Goal: Information Seeking & Learning: Learn about a topic

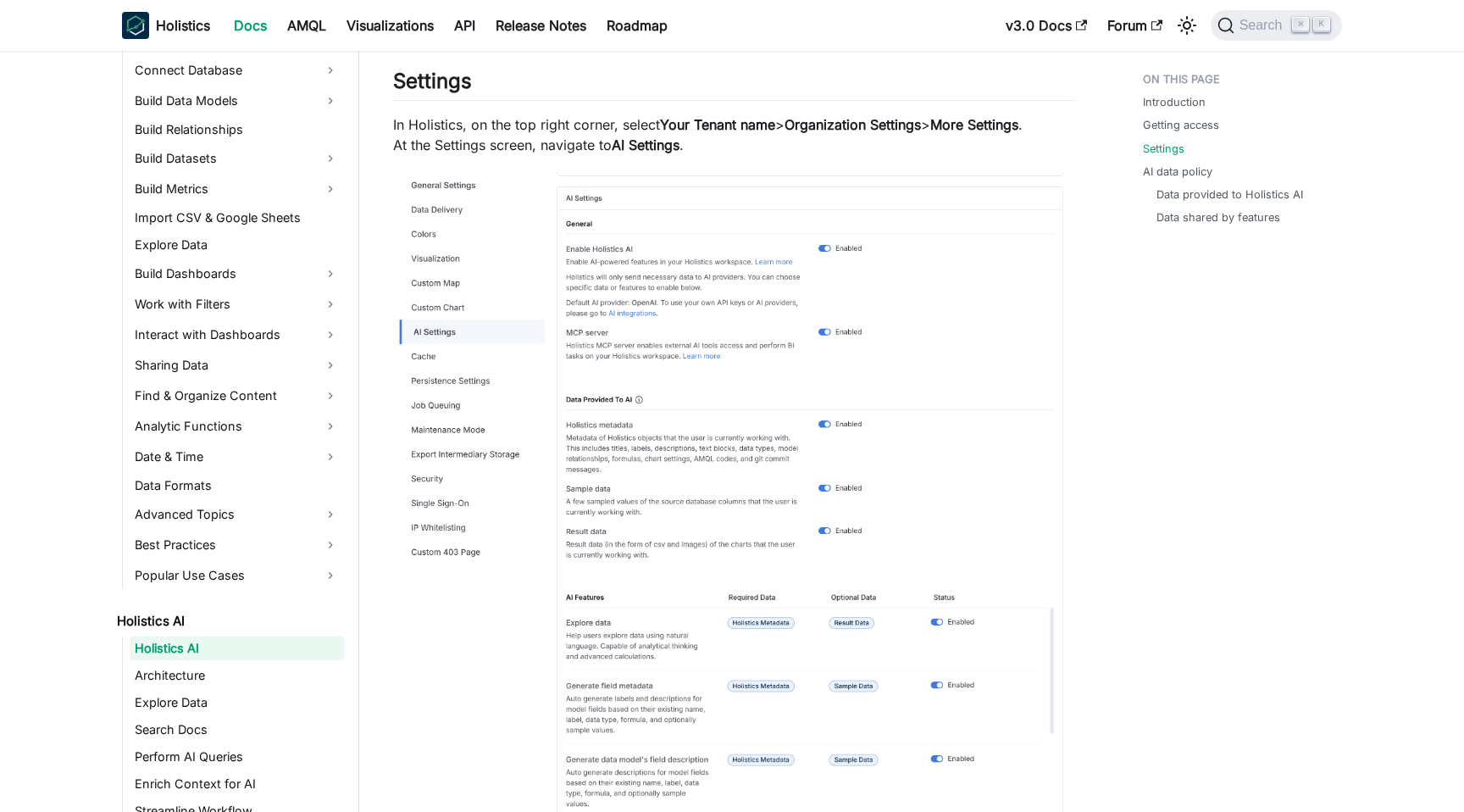
scroll to position [1059, 0]
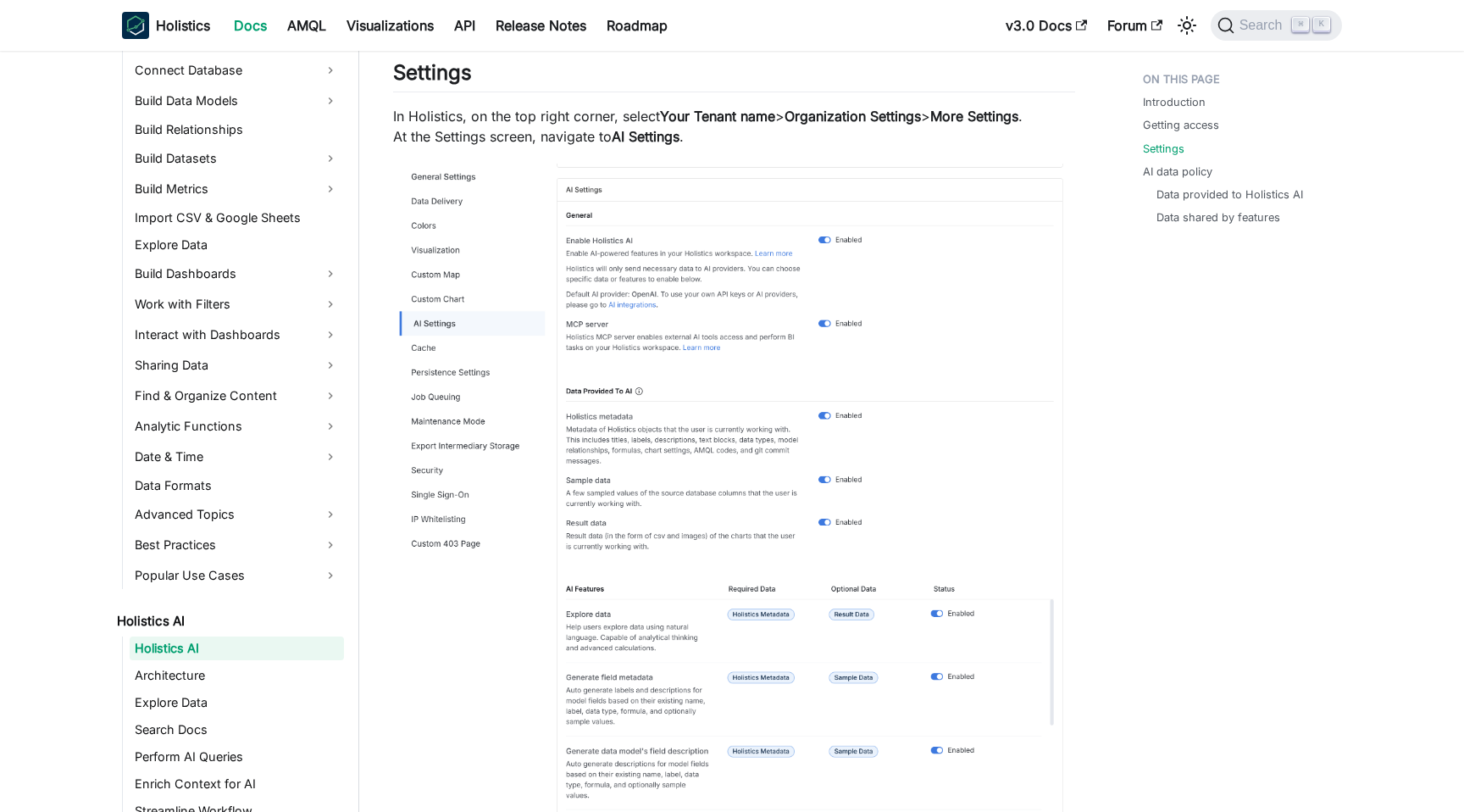
click at [823, 289] on img at bounding box center [734, 516] width 682 height 706
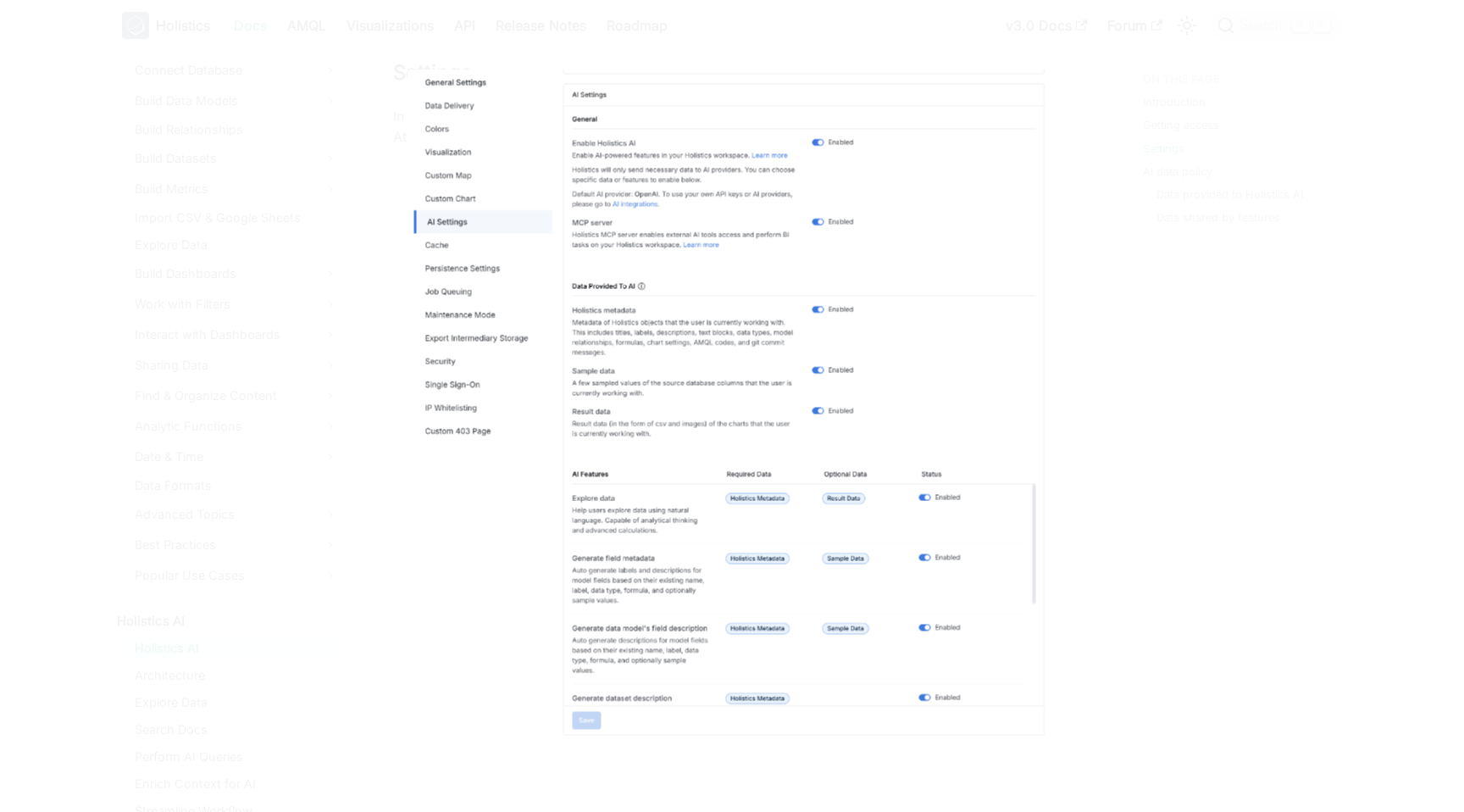
click at [823, 289] on img at bounding box center [732, 405] width 649 height 670
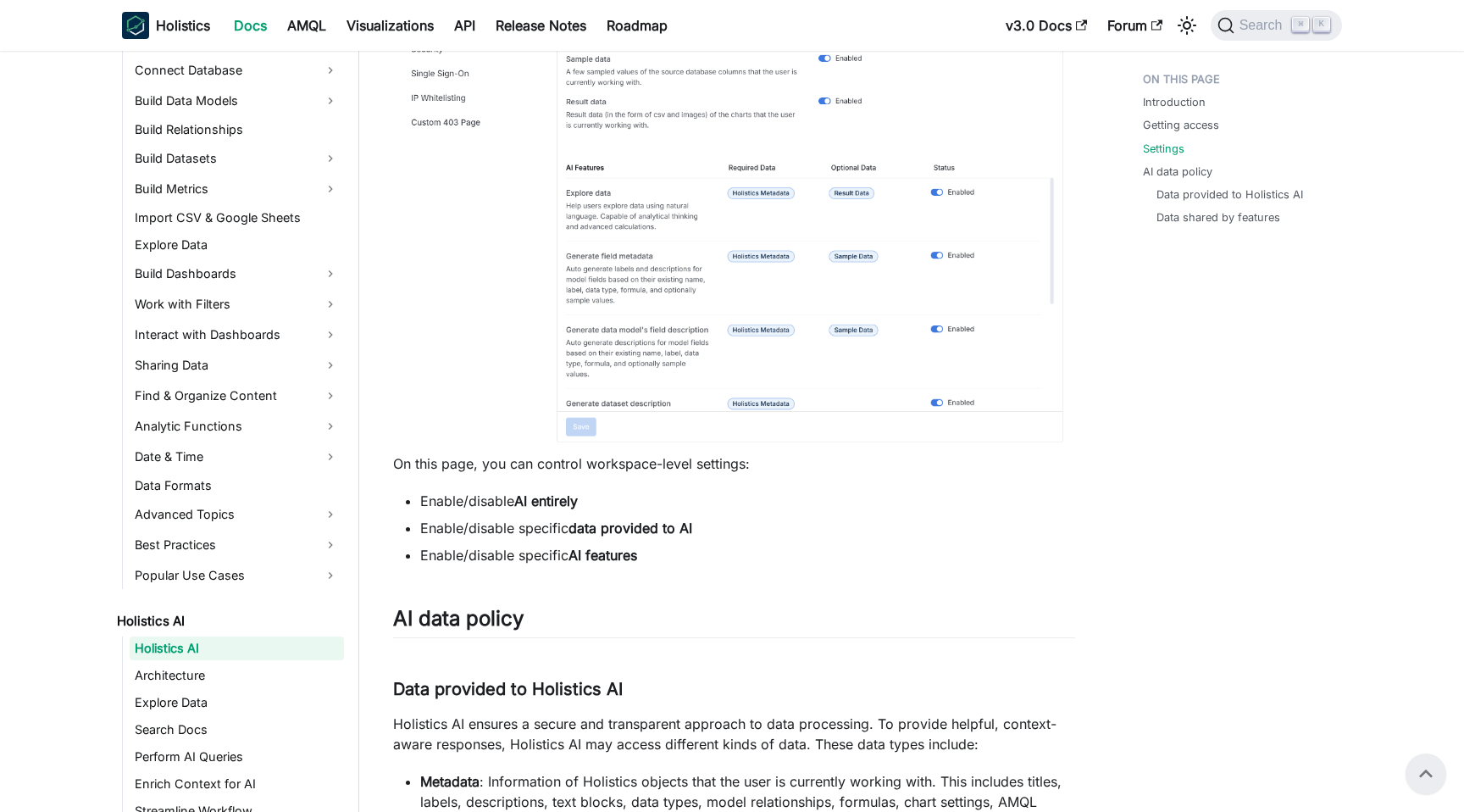
scroll to position [1345, 0]
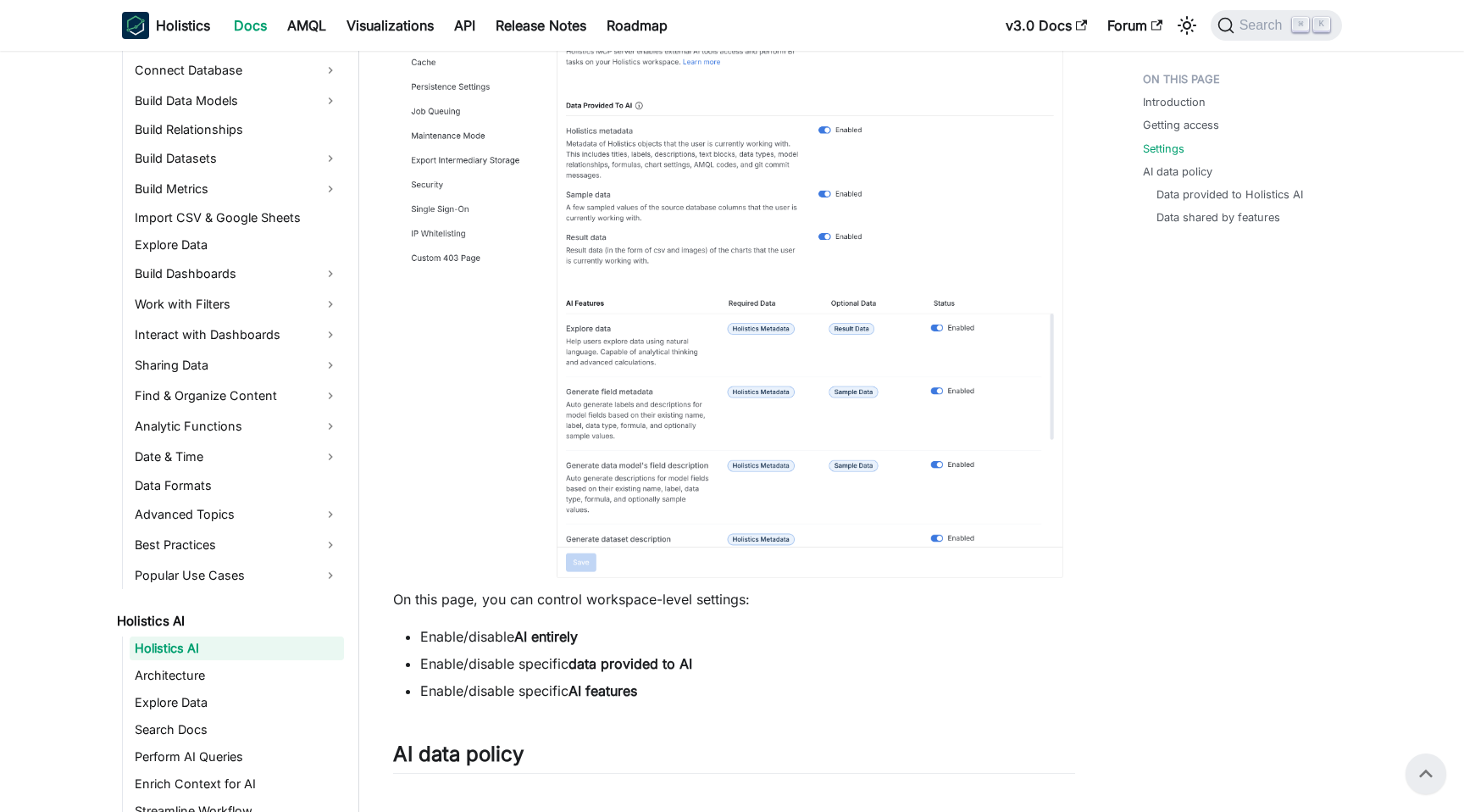
click at [709, 381] on img at bounding box center [734, 231] width 682 height 706
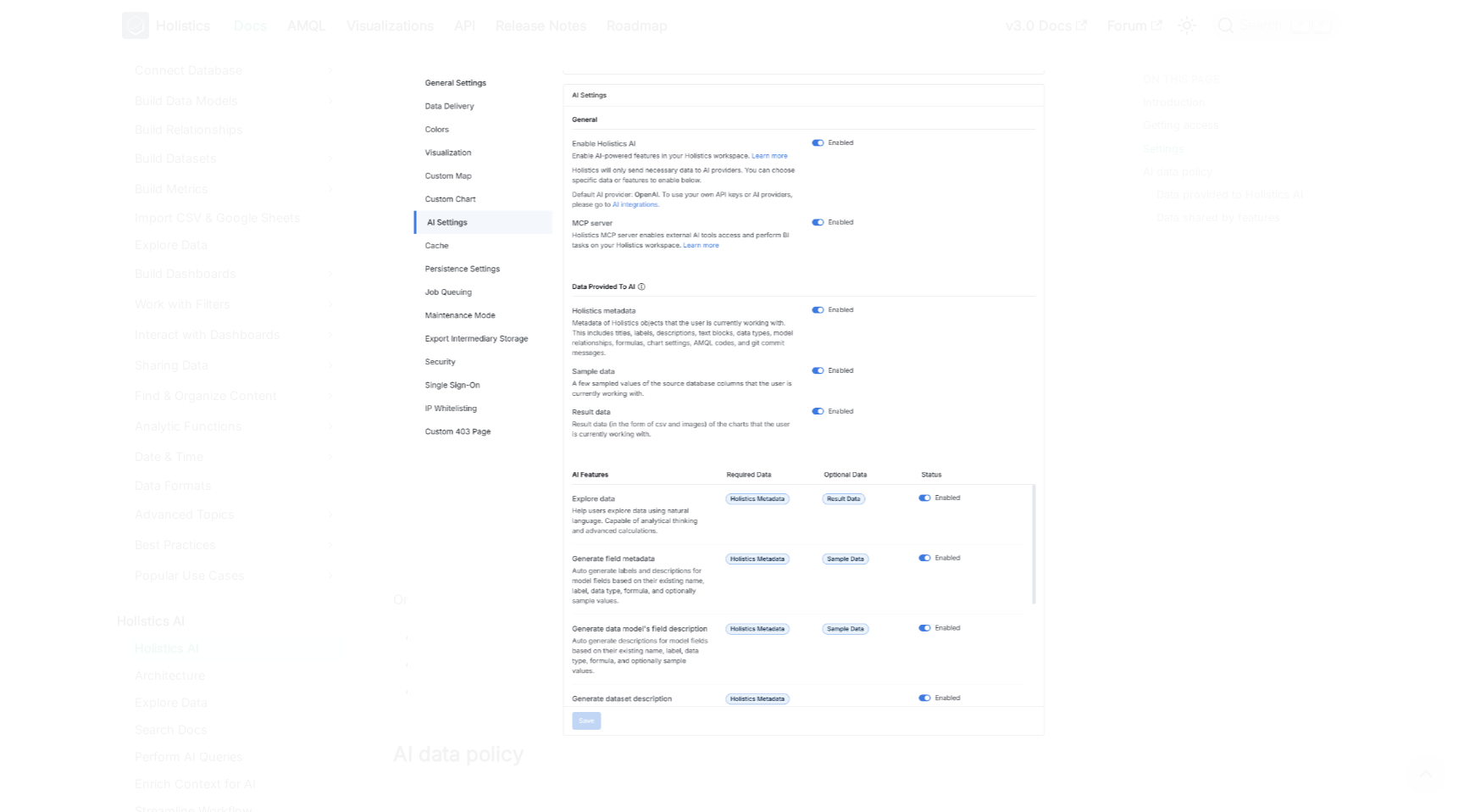
click at [709, 380] on img at bounding box center [732, 405] width 649 height 670
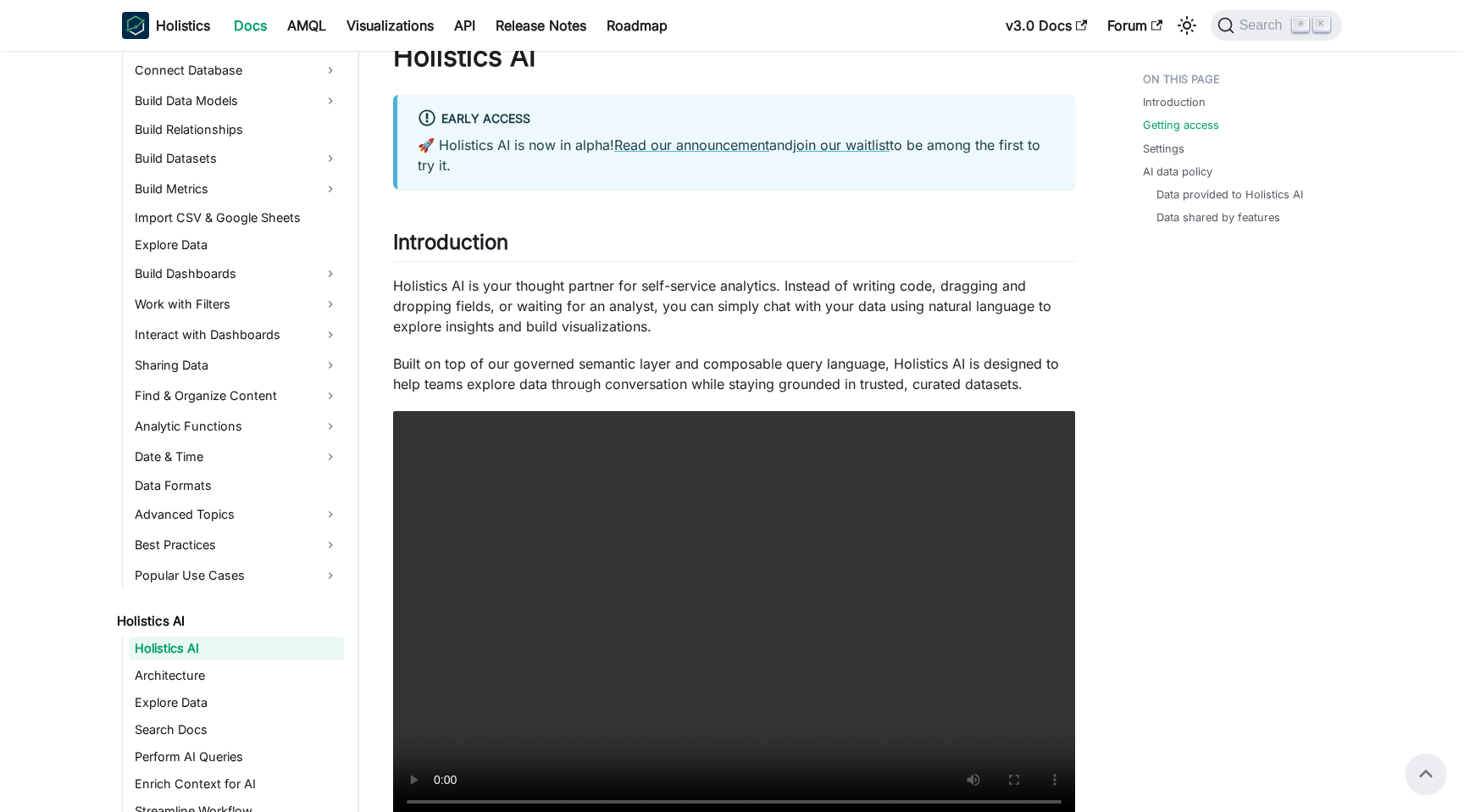
scroll to position [0, 0]
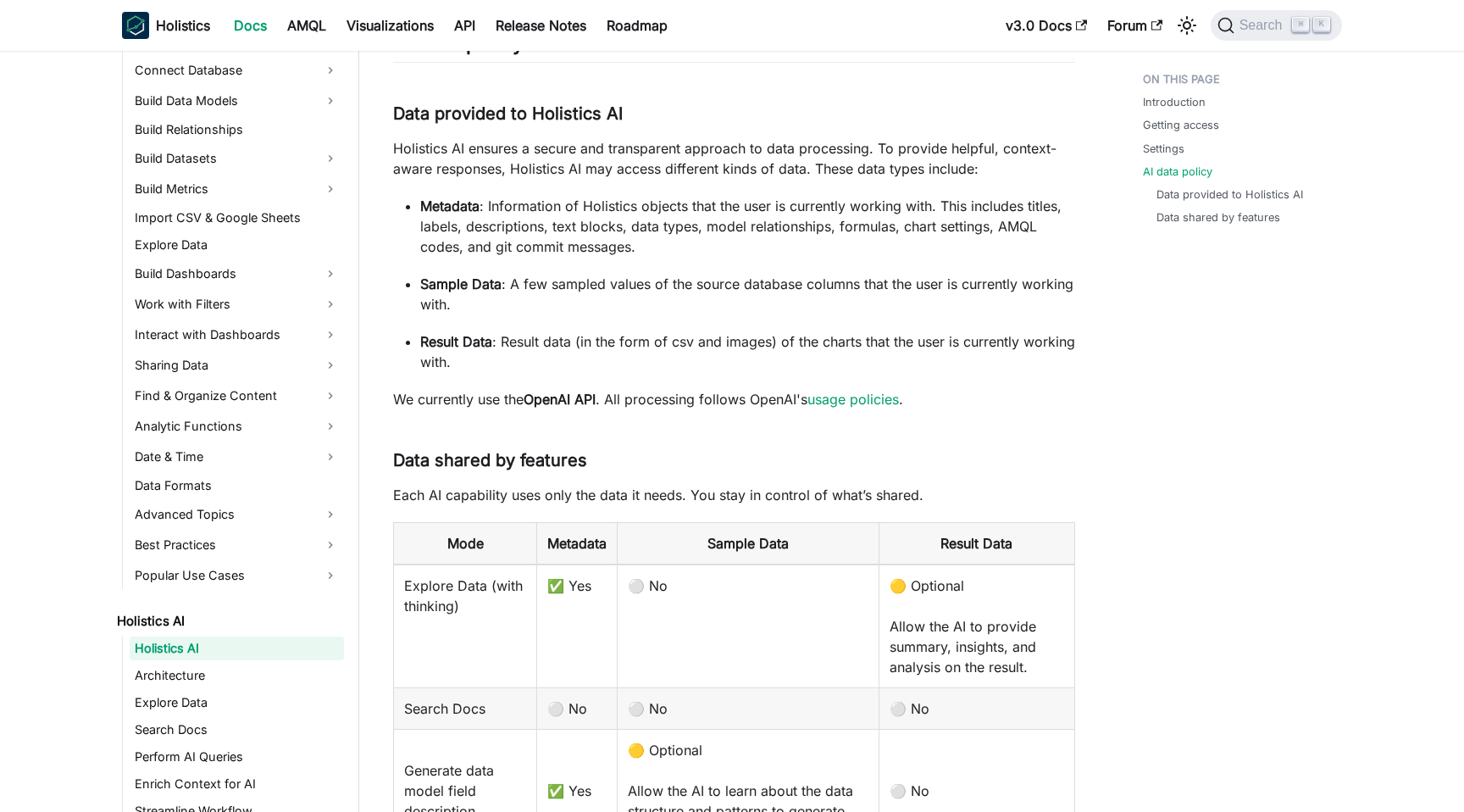
scroll to position [2402, 0]
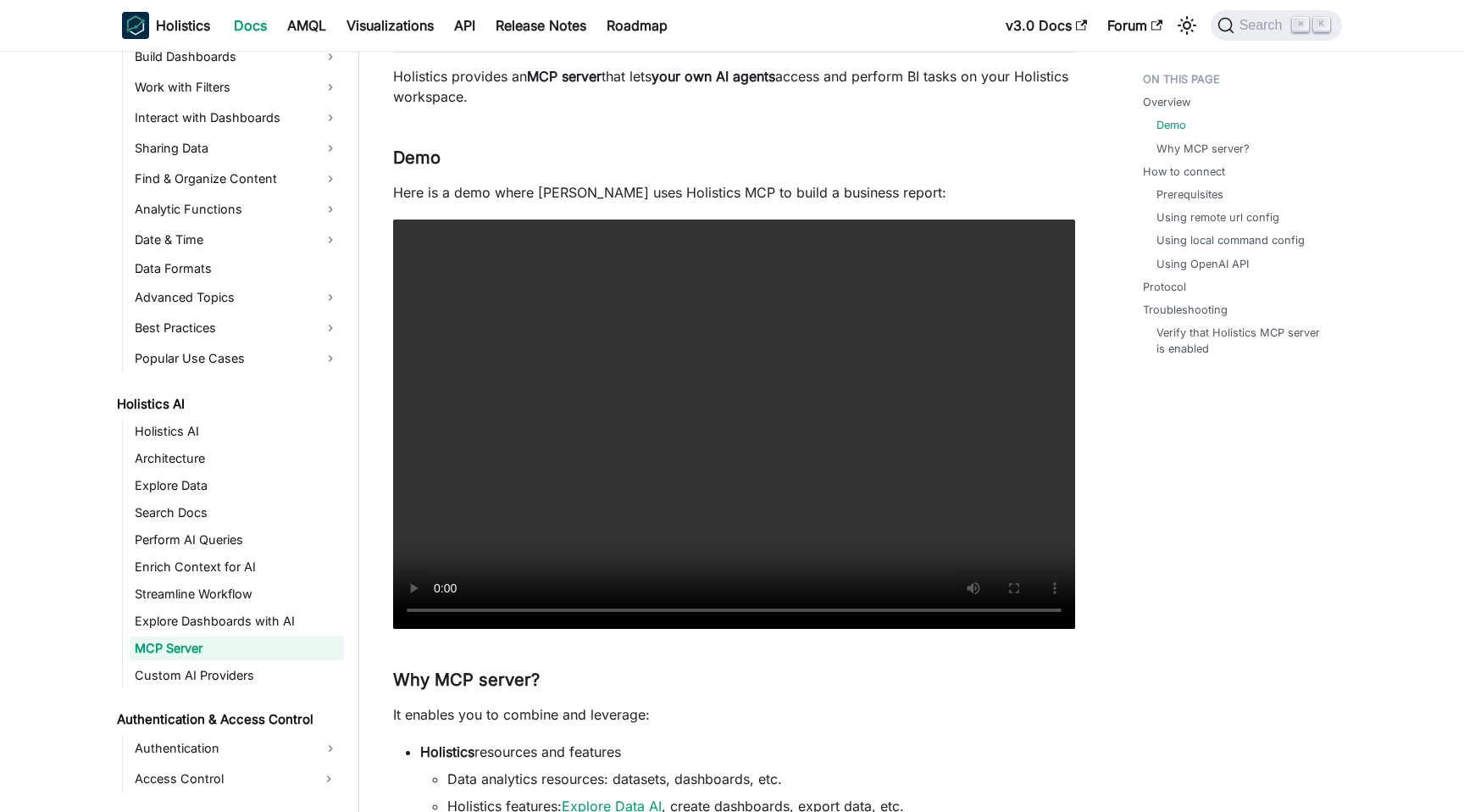
scroll to position [157, 0]
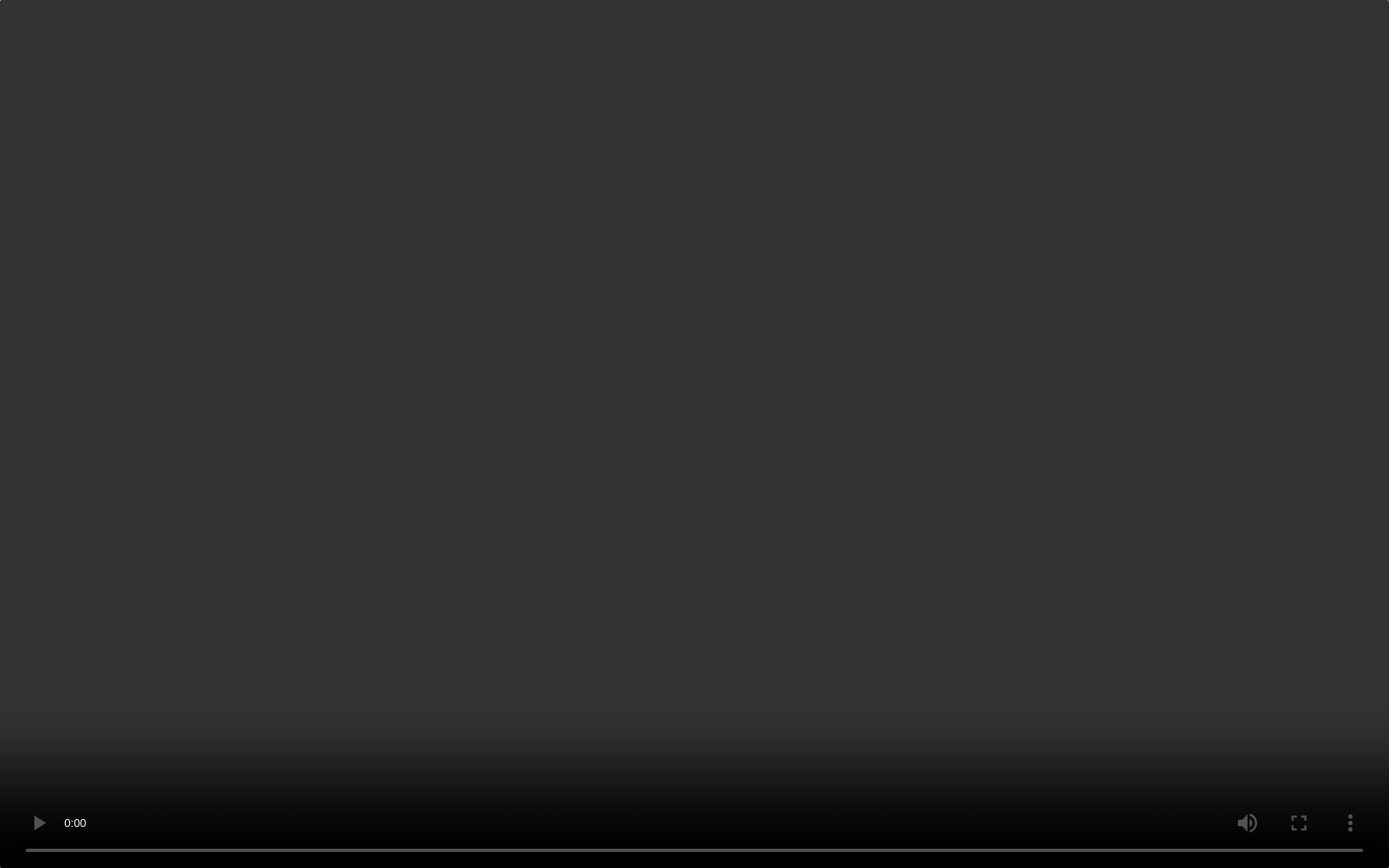
click at [762, 502] on video "Your browser does not support embedding video, but you can download it ." at bounding box center [694, 434] width 1389 height 868
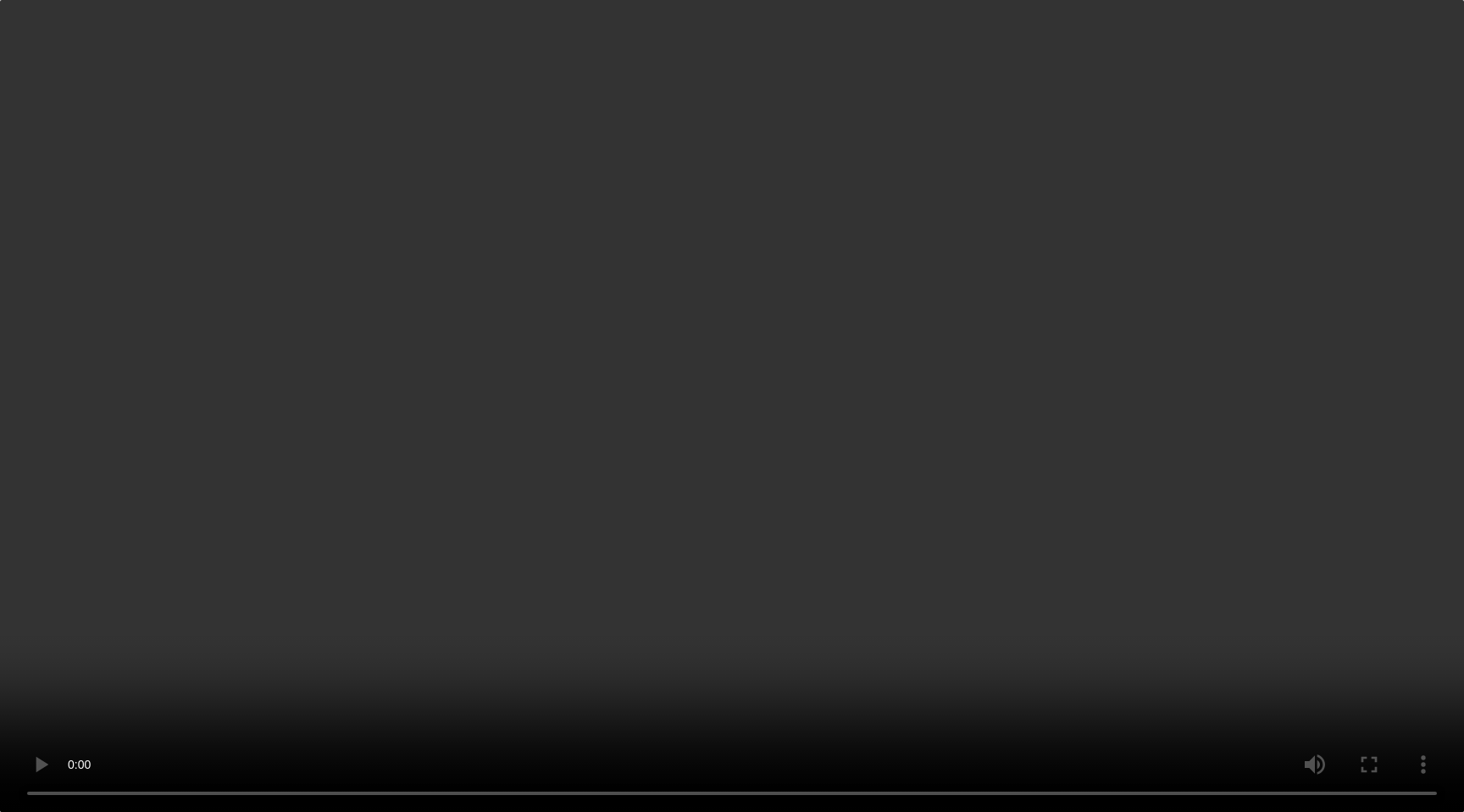
scroll to position [1156, 0]
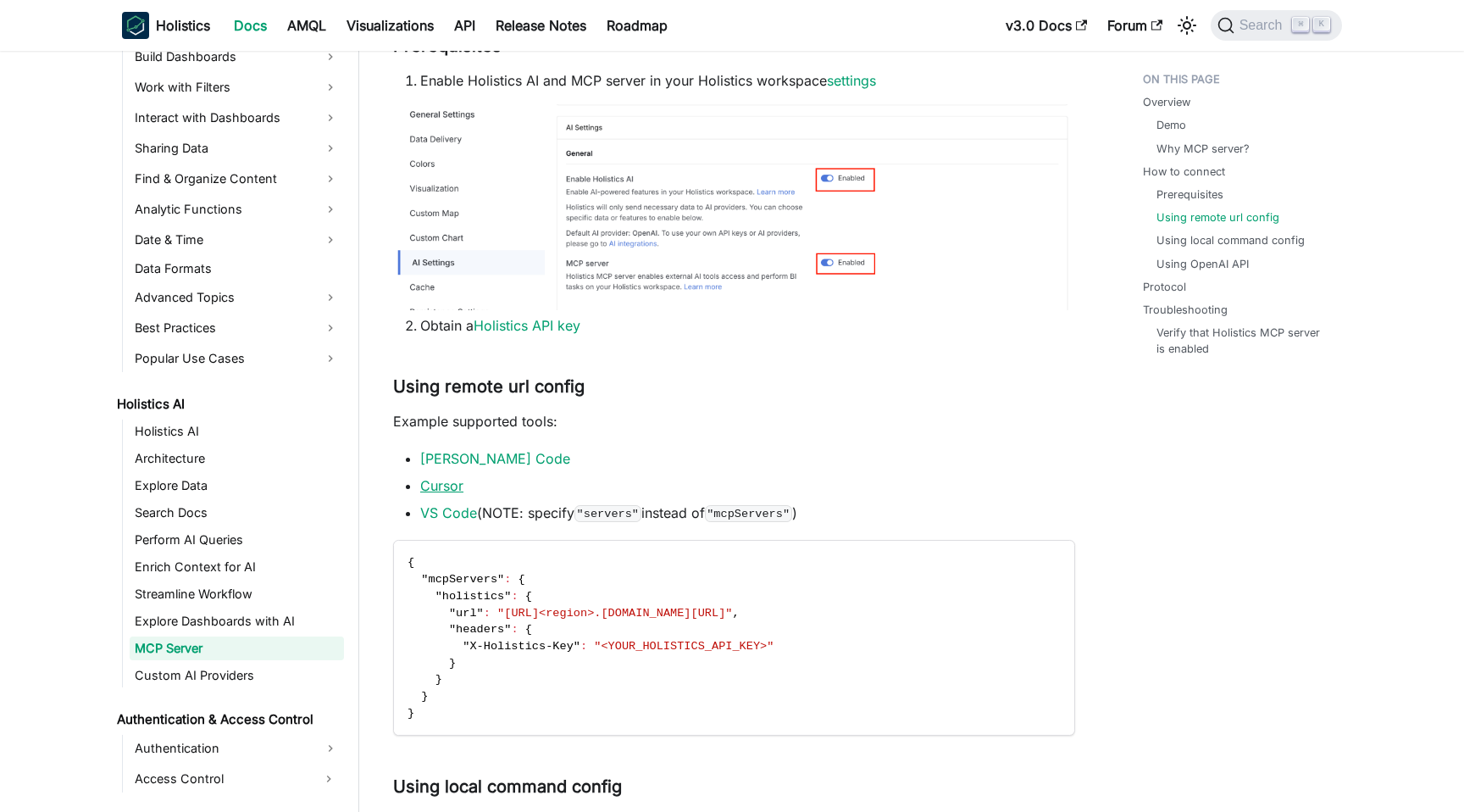
click at [447, 490] on link "Cursor" at bounding box center [442, 486] width 43 height 17
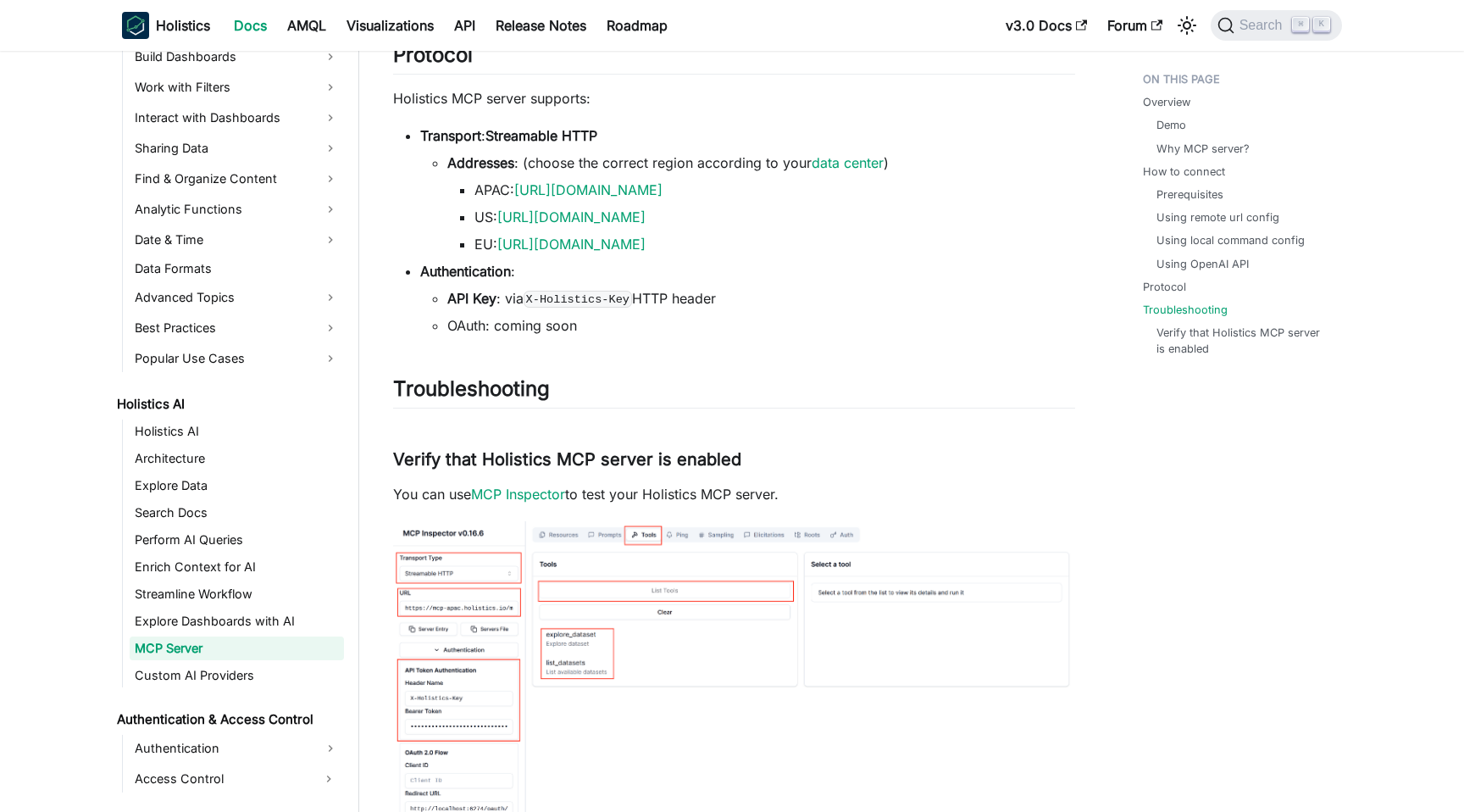
scroll to position [3153, 0]
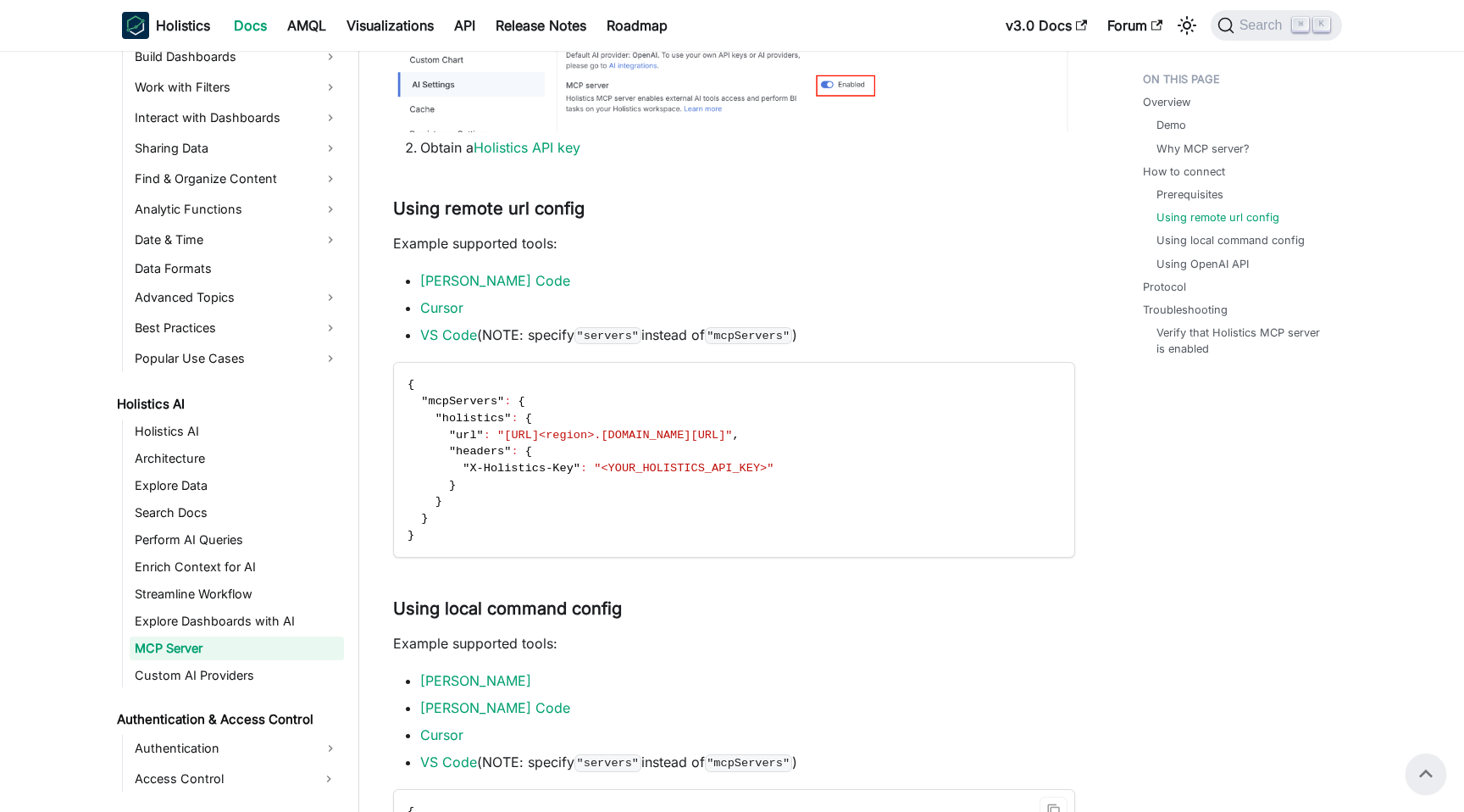
scroll to position [1331, 0]
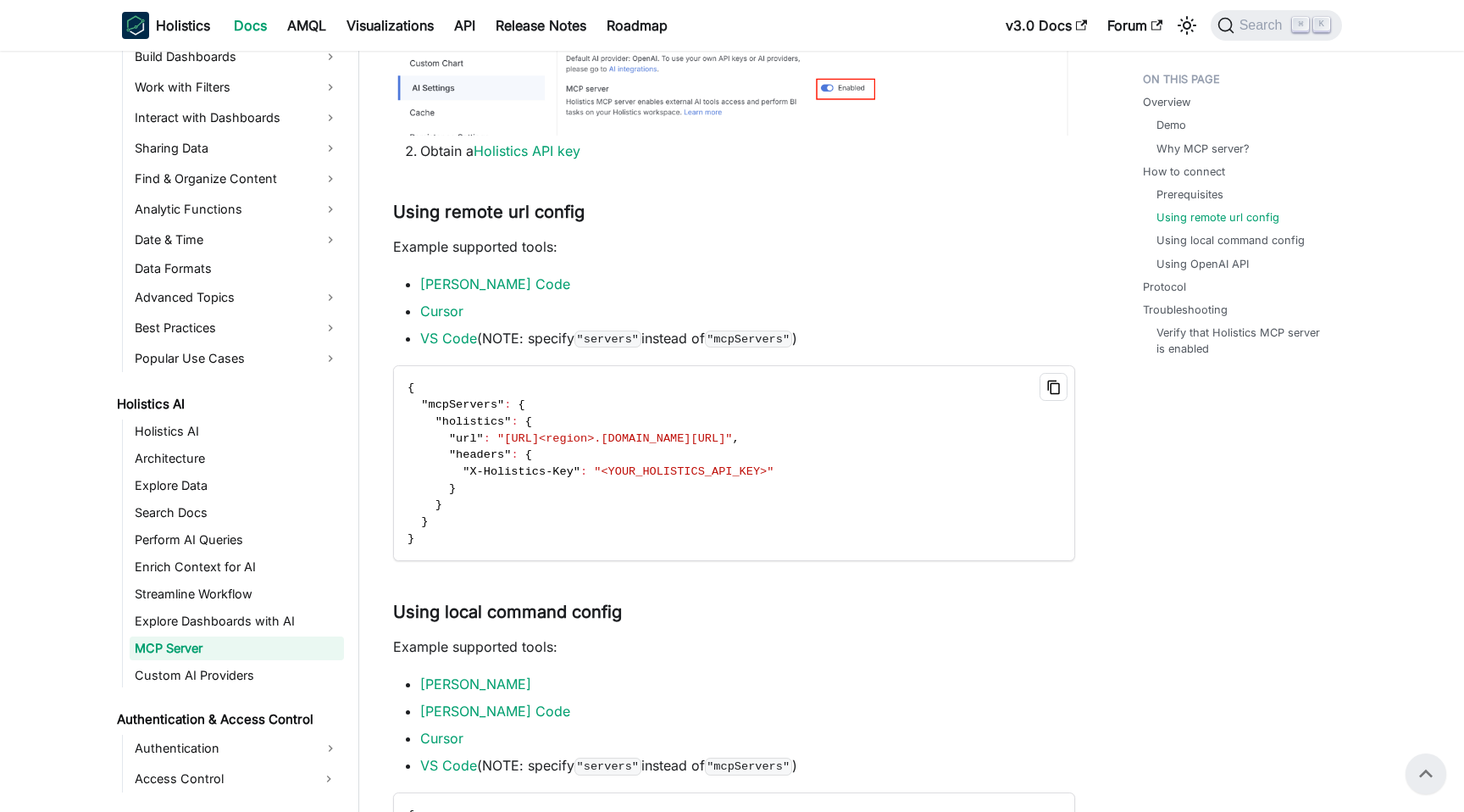
click at [1053, 392] on icon "Copy code to clipboard" at bounding box center [1054, 387] width 16 height 16
copy link "Explore Data AI"
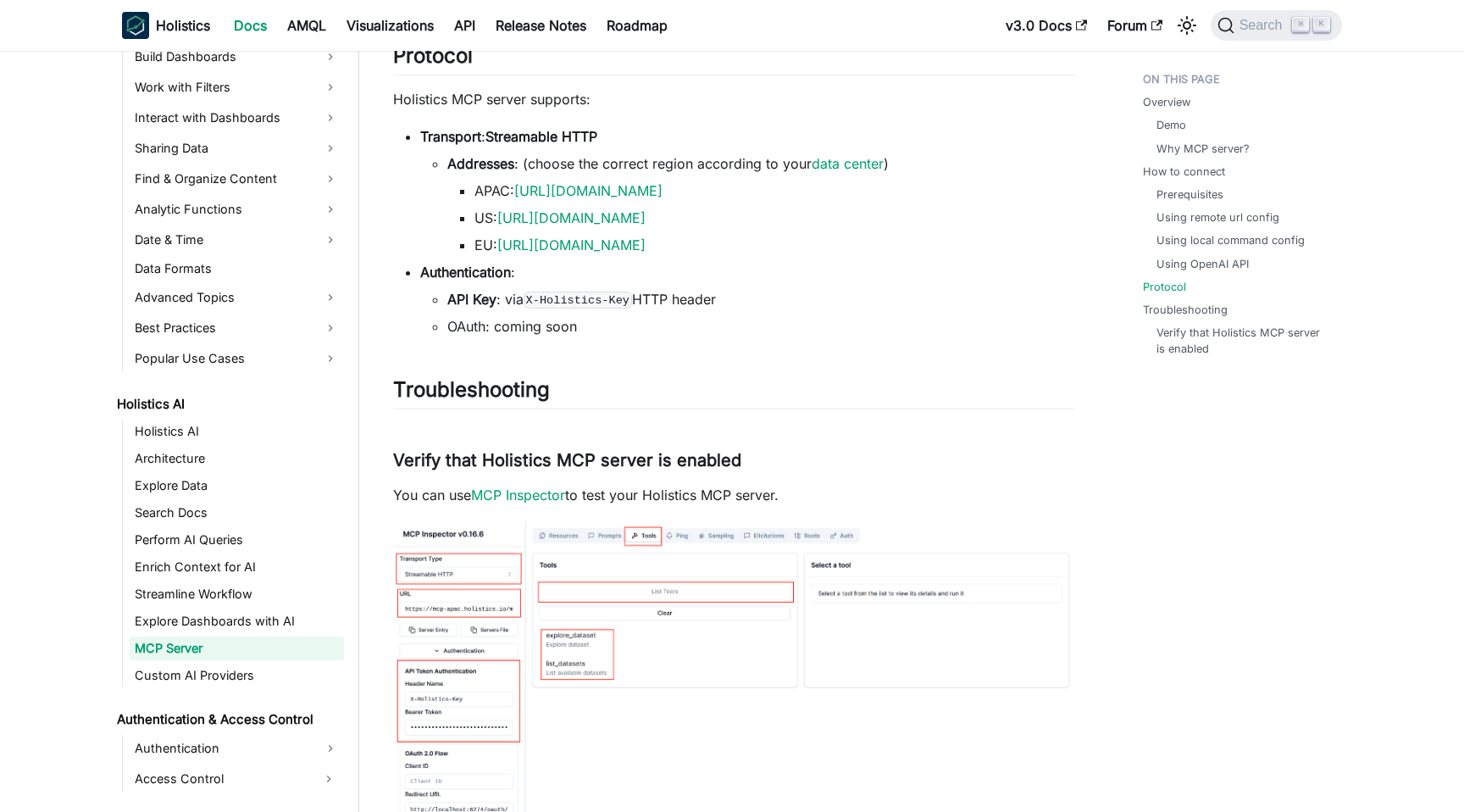
scroll to position [3149, 0]
click at [599, 216] on link "https://mcp-us.holistics.io/mcp" at bounding box center [571, 216] width 148 height 17
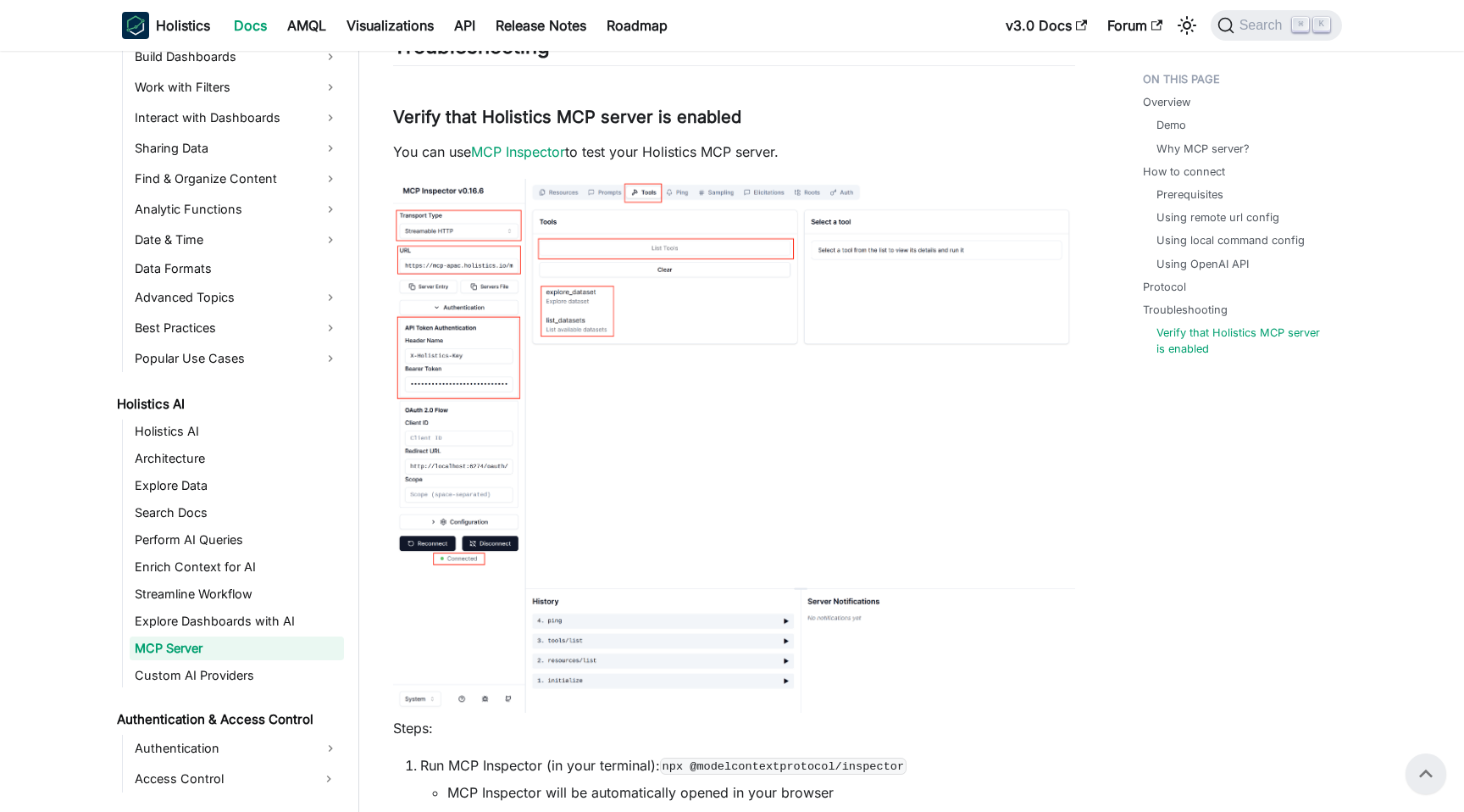
scroll to position [3394, 0]
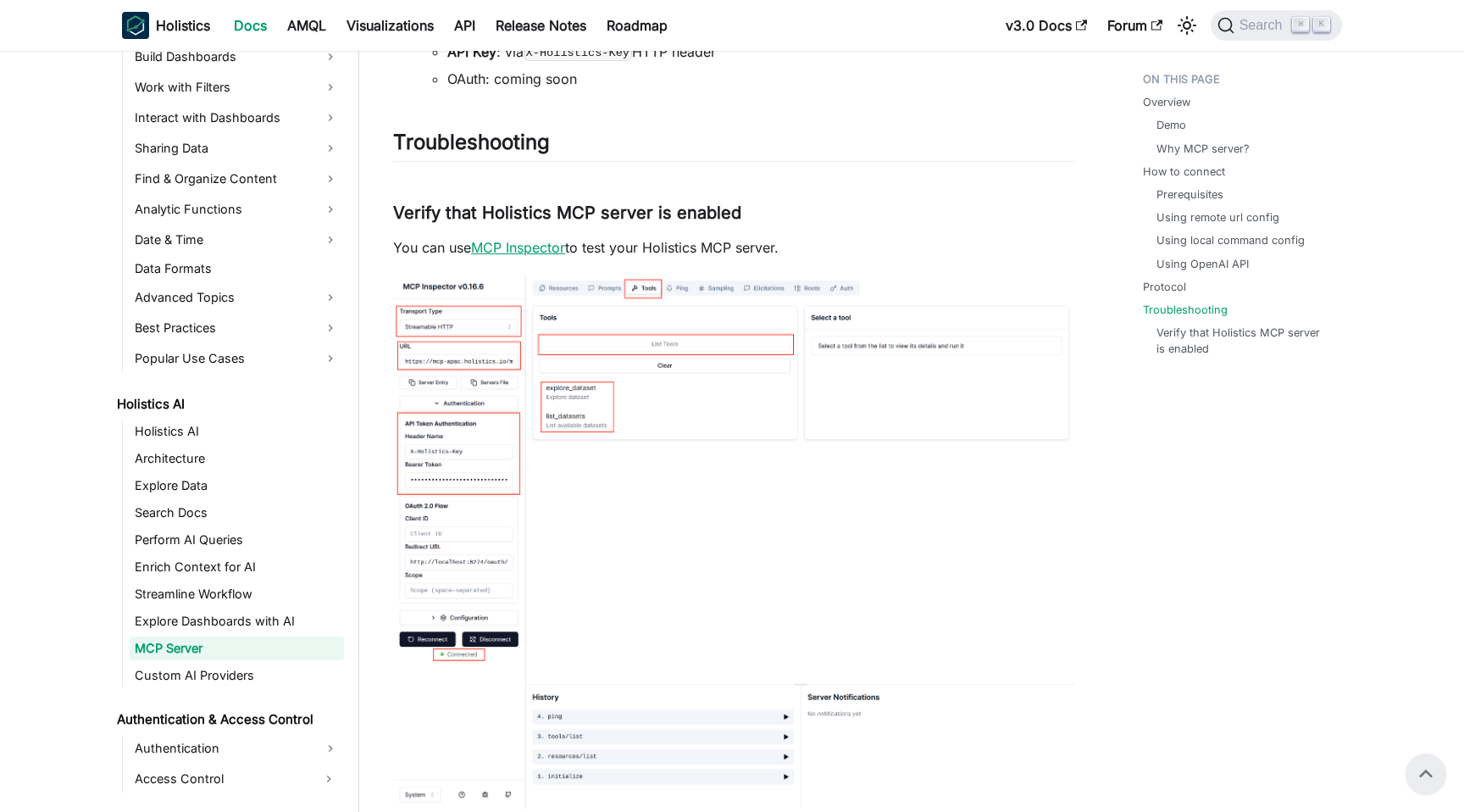
click at [512, 246] on link "MCP Inspector" at bounding box center [518, 247] width 94 height 17
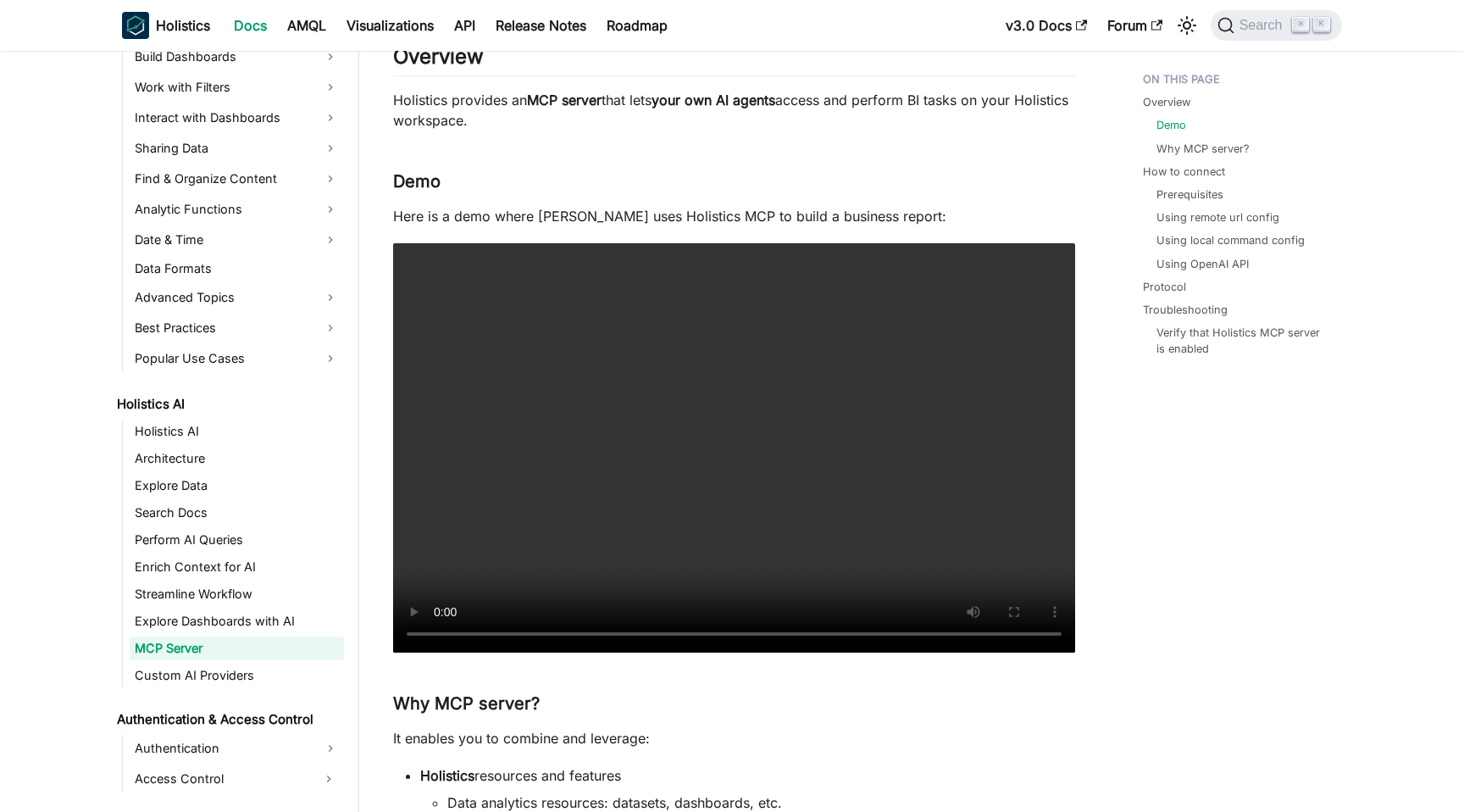
scroll to position [0, 0]
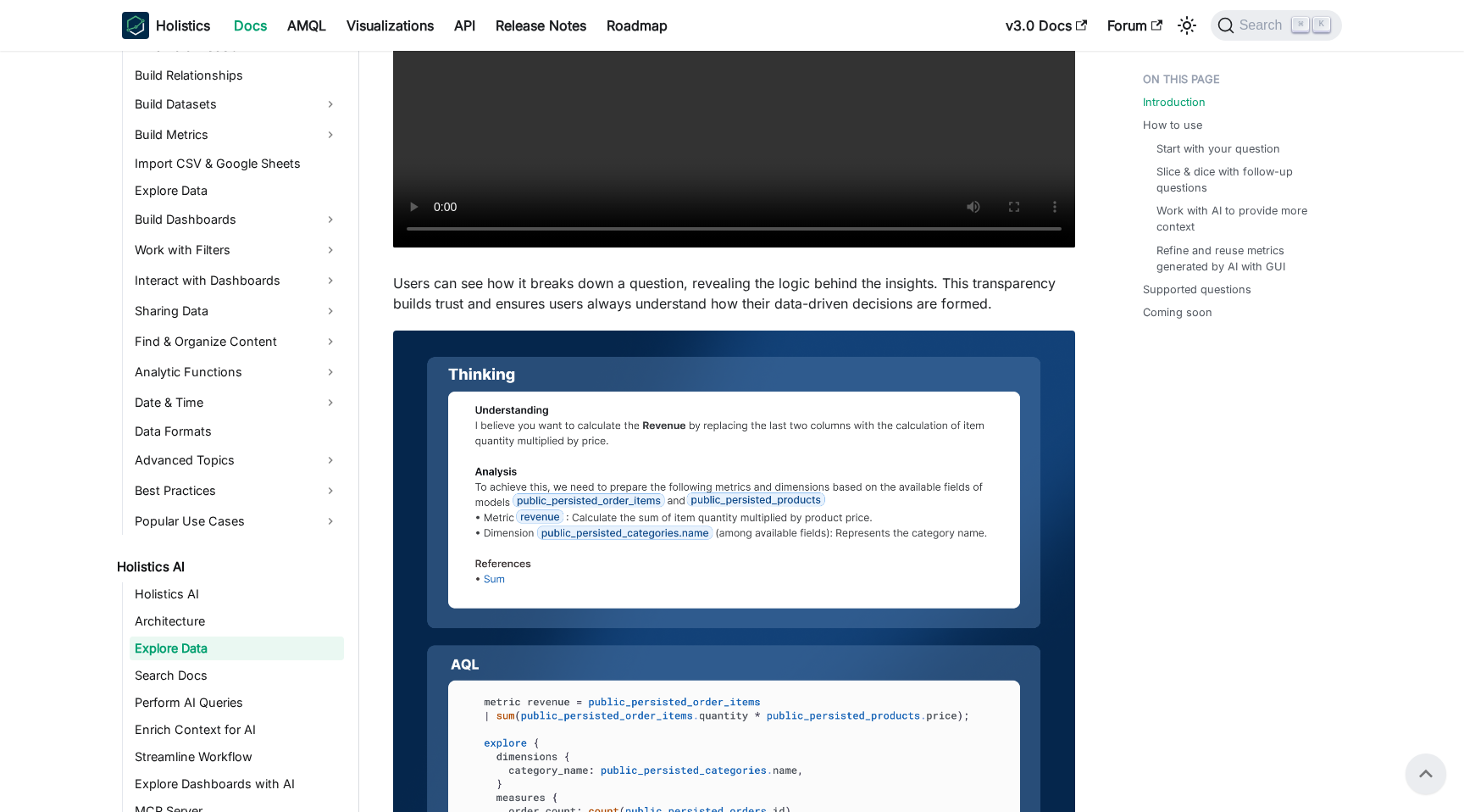
scroll to position [494, 0]
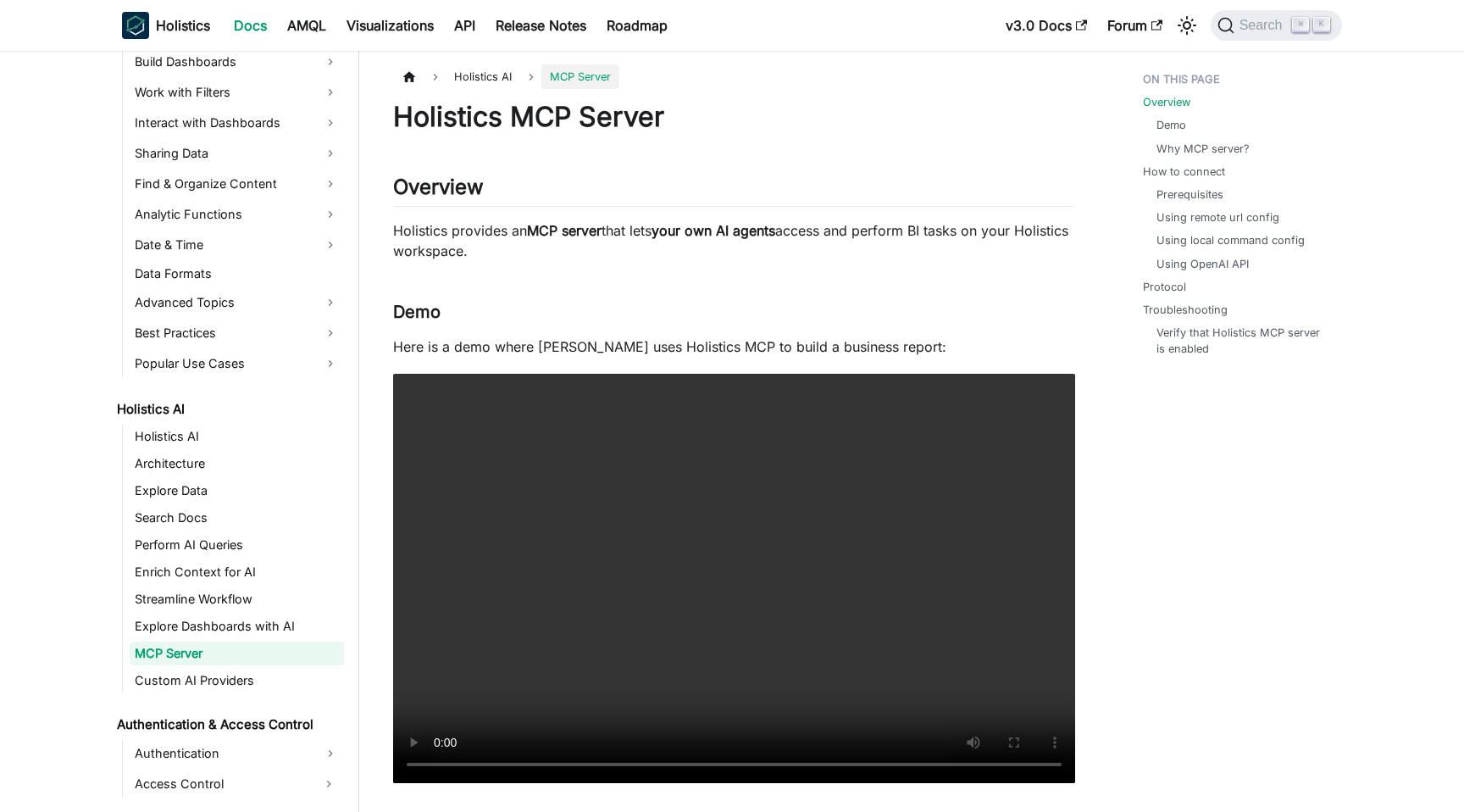
scroll to position [533, 0]
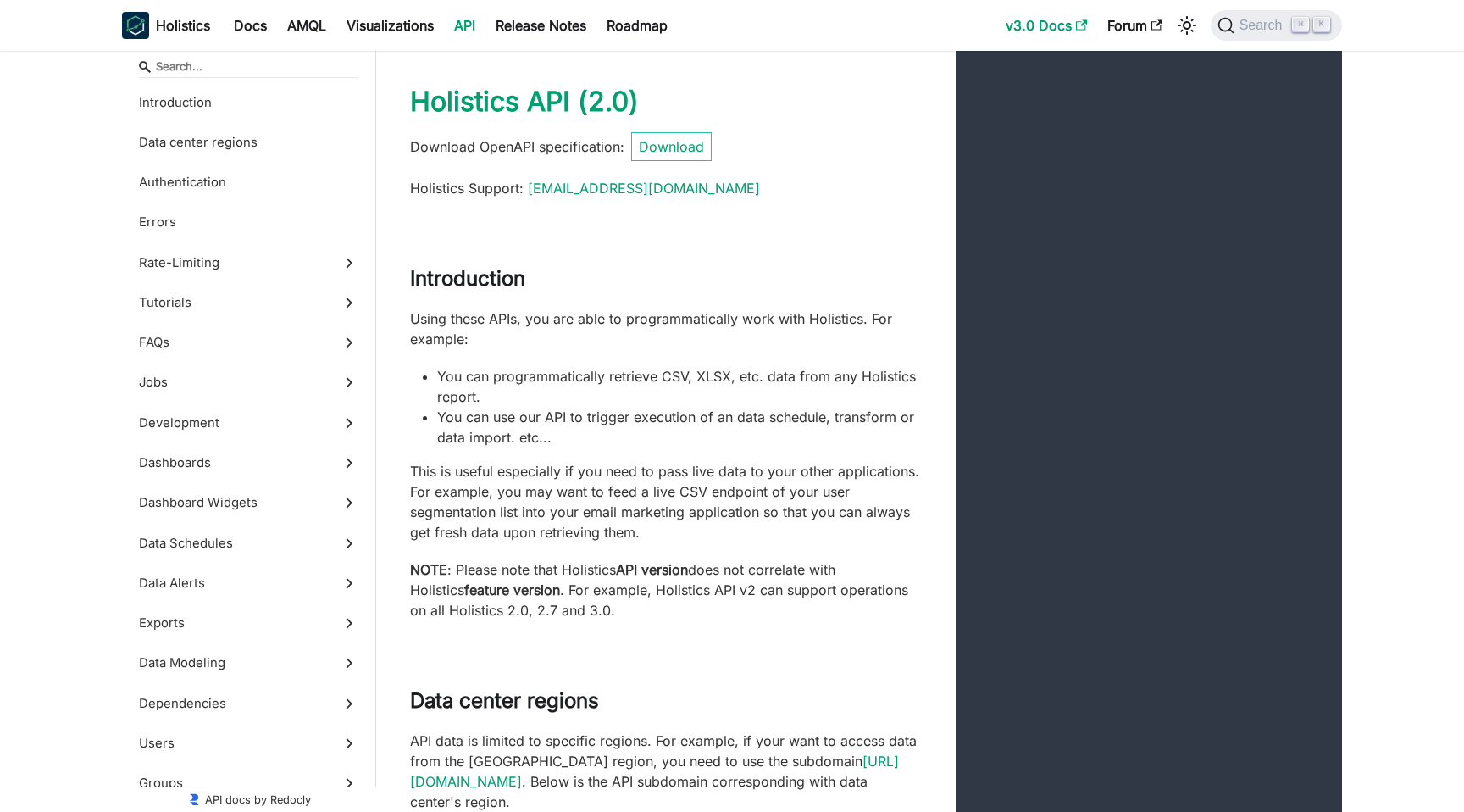
click at [1051, 21] on link "v3.0 Docs" at bounding box center [1046, 25] width 102 height 27
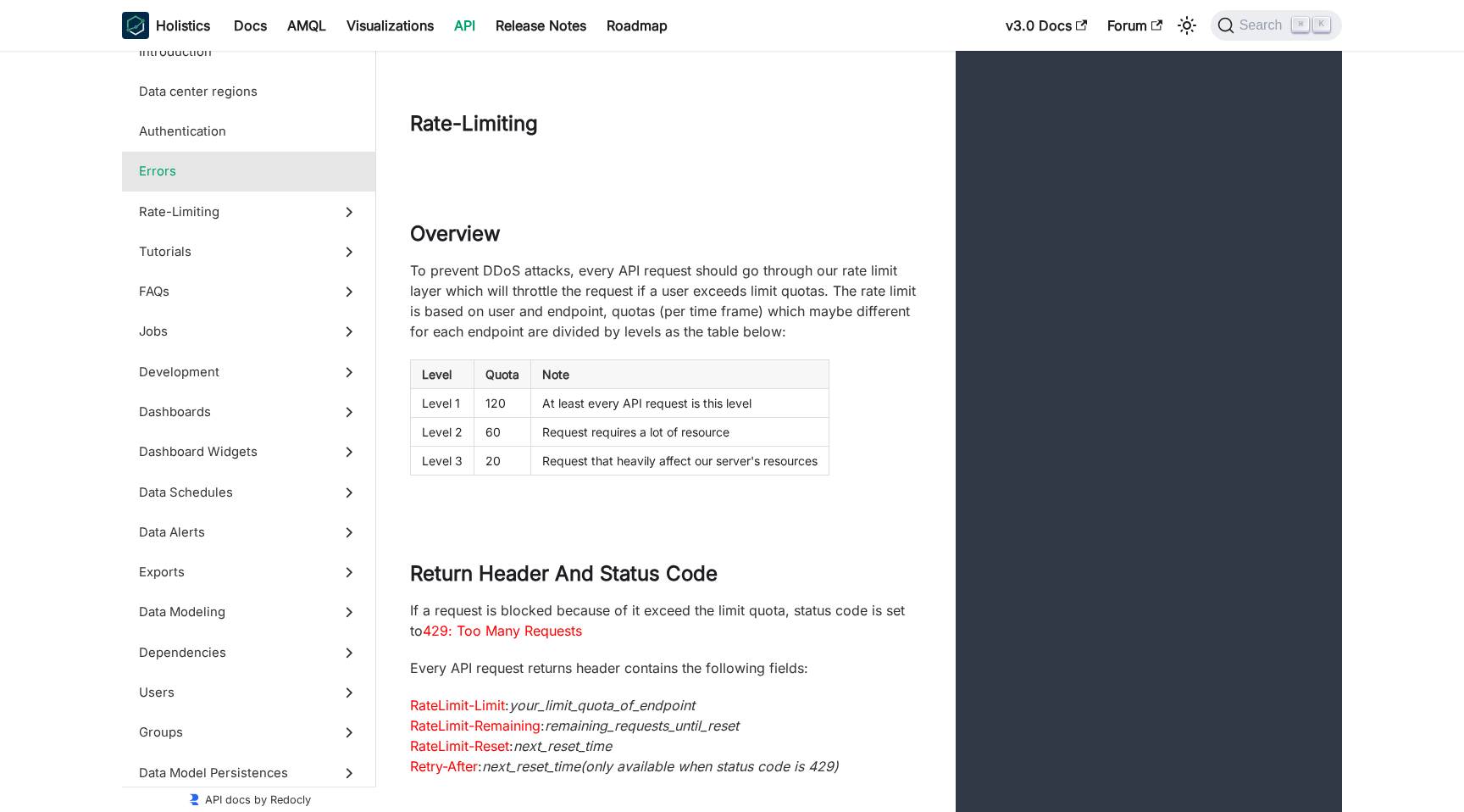
scroll to position [3560, 0]
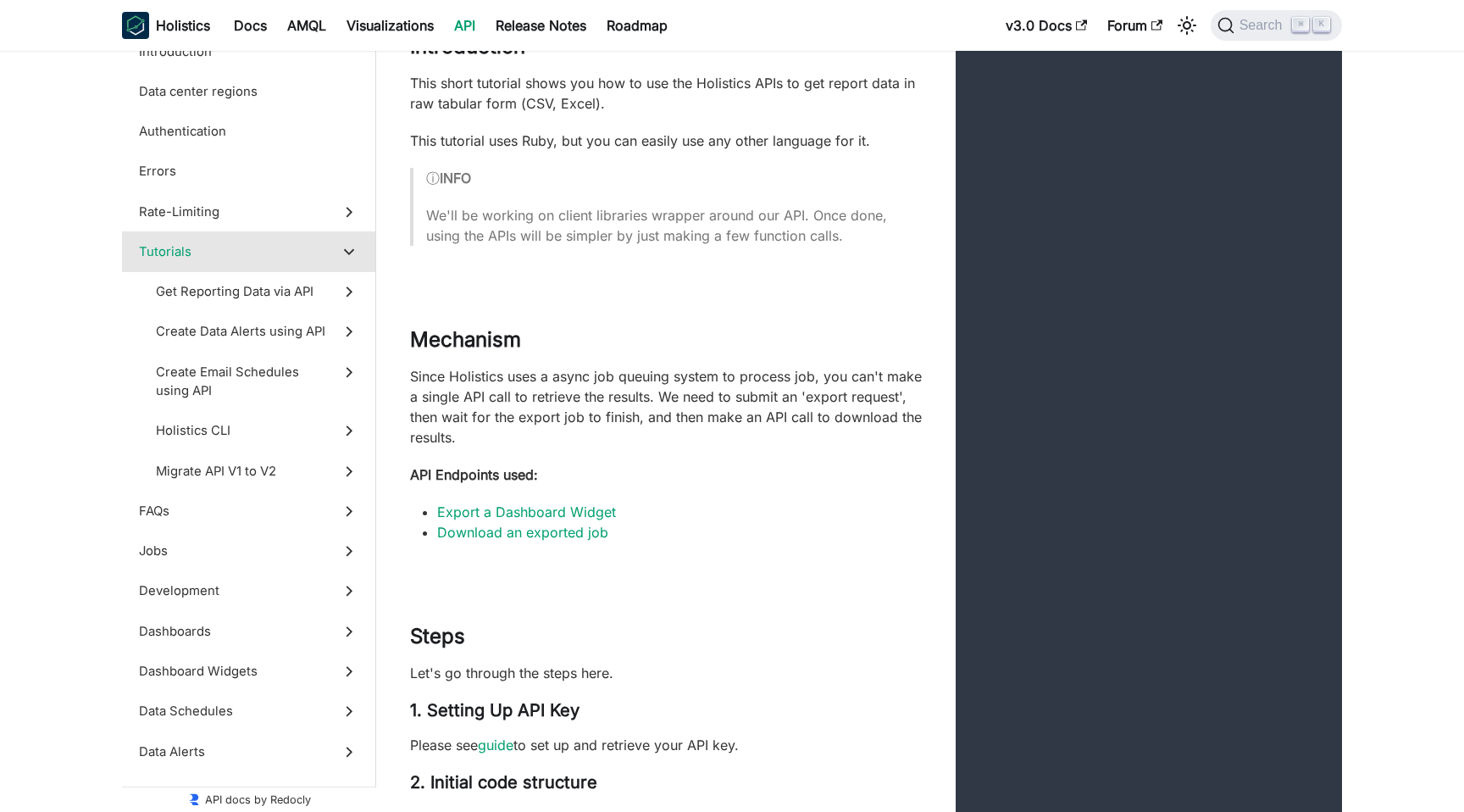
scroll to position [4682, 0]
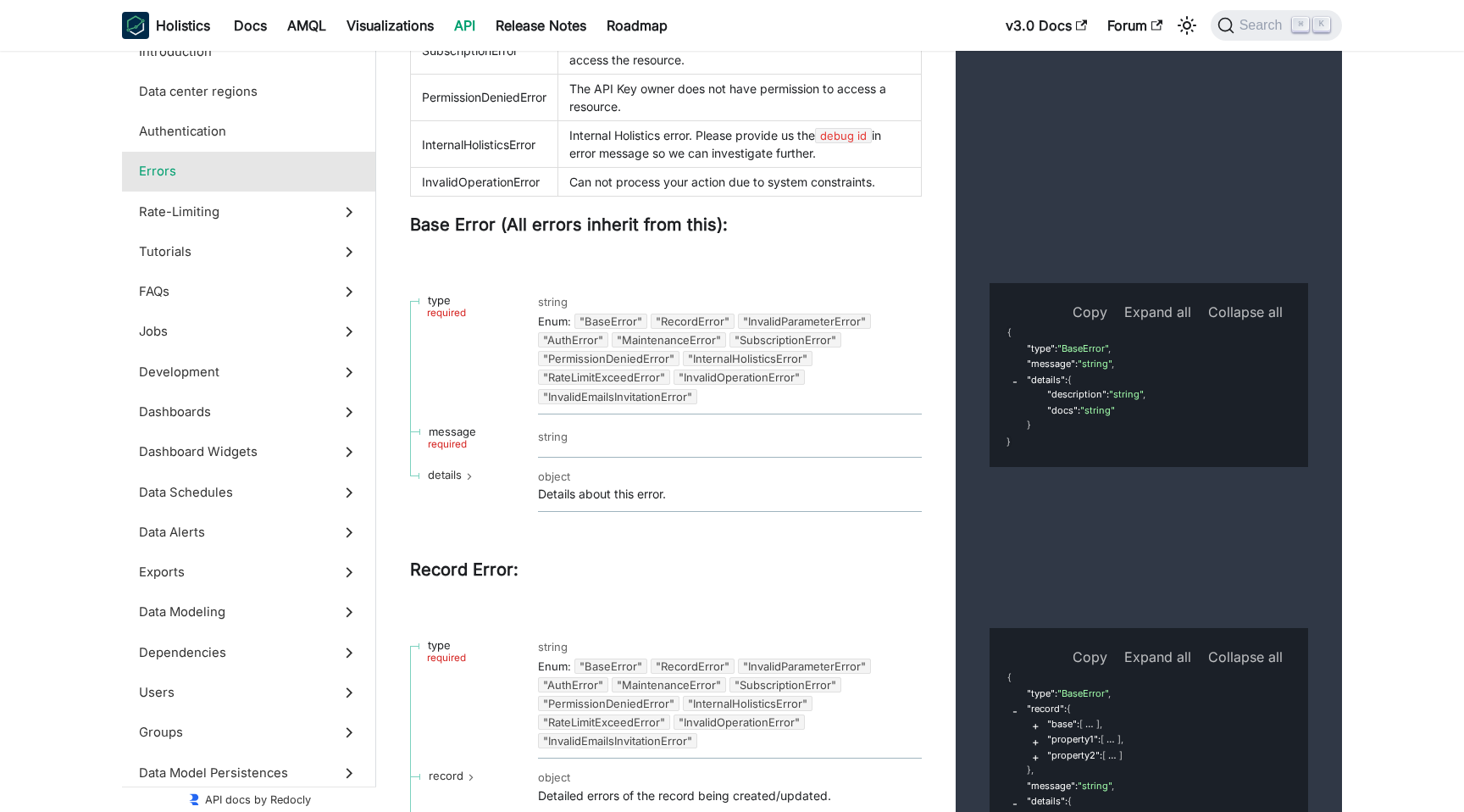
scroll to position [2586, 0]
